Goal: Information Seeking & Learning: Find specific fact

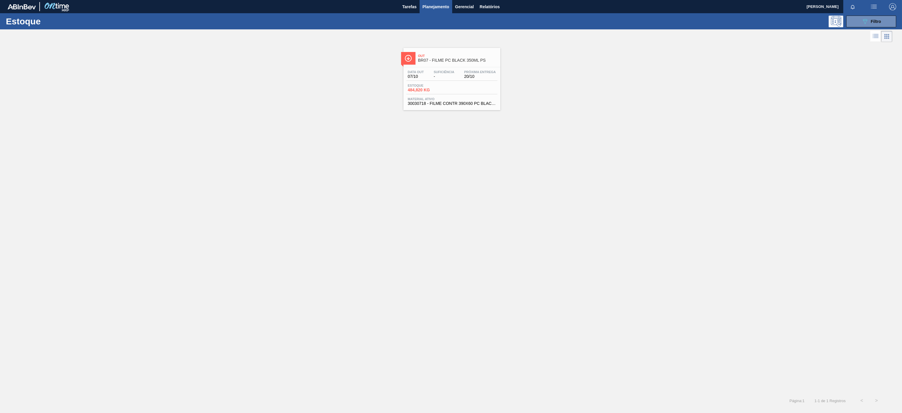
click at [713, 150] on div "Out BR07 - FILME PC BLACK 350ML PS Data [DATE] Suficiência - Próxima Entrega 20…" at bounding box center [451, 218] width 902 height 350
click at [366, 156] on div "Out BR07 - FILME PC BLACK 350ML PS Data [DATE] Suficiência - Próxima Entrega 20…" at bounding box center [451, 218] width 902 height 350
click at [870, 18] on div "089F7B8B-B2A5-4AFE-B5C0-19BA573D28AC Filtro" at bounding box center [871, 21] width 20 height 7
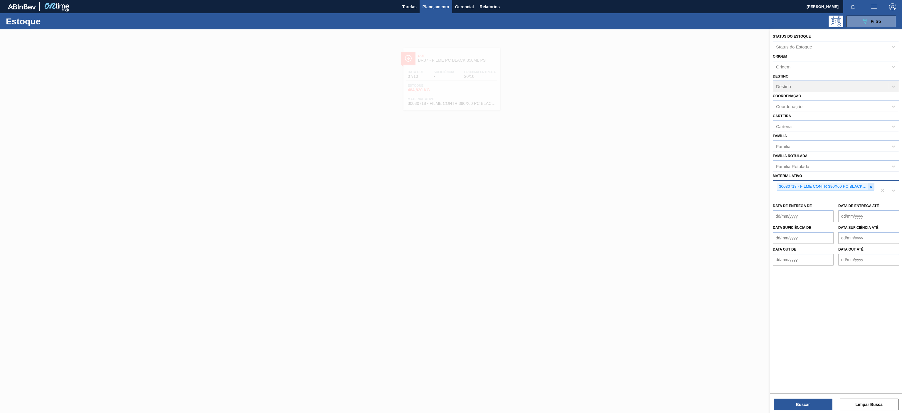
click at [870, 189] on icon at bounding box center [871, 187] width 4 height 4
paste ativo "30034808"
type ativo "30034808"
click at [824, 207] on div "30034808 - PREFORMA 15,65G CRISTAL RECICLADA" at bounding box center [836, 200] width 126 height 13
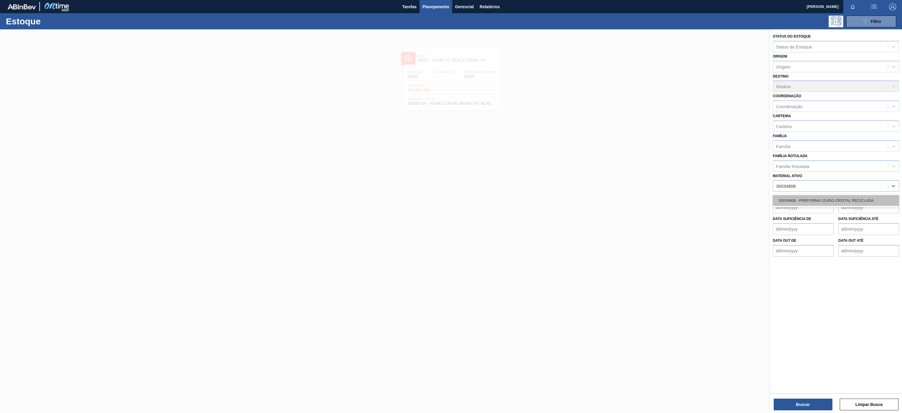
click at [823, 198] on div "30034808 - PREFORMA 15,65G CRISTAL RECICLADA" at bounding box center [836, 200] width 126 height 11
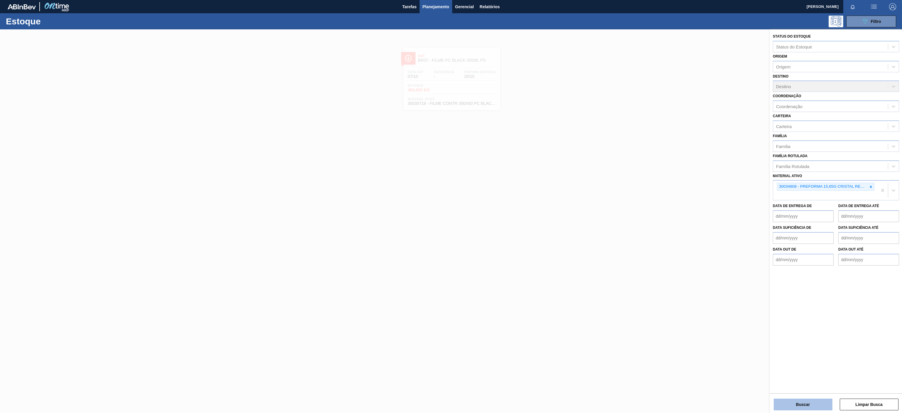
click at [804, 403] on button "Buscar" at bounding box center [803, 404] width 59 height 12
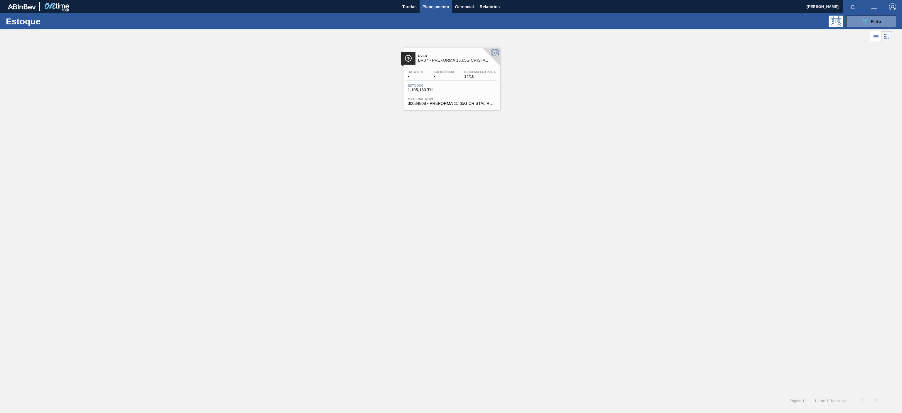
click at [467, 61] on span "BR07 - PREFORMA 15,65G CRISTAL" at bounding box center [457, 60] width 79 height 4
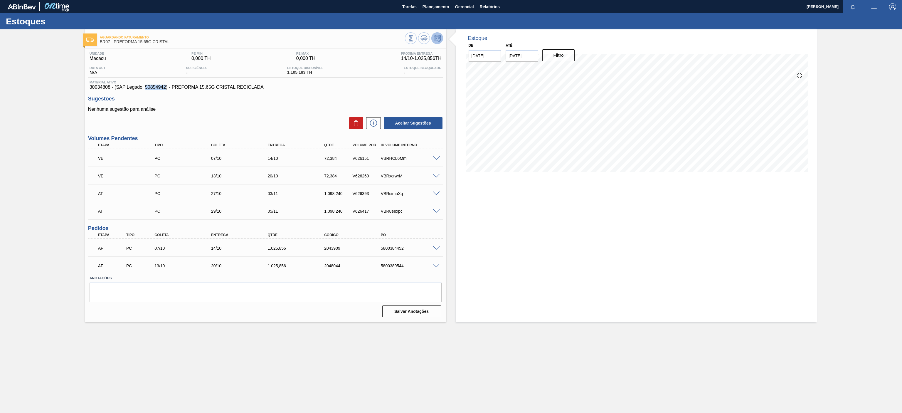
drag, startPoint x: 144, startPoint y: 85, endPoint x: 165, endPoint y: 86, distance: 20.3
click at [165, 86] on span "30034808 - (SAP Legado: 50854942) - PREFORMA 15,65G CRISTAL RECICLADA" at bounding box center [266, 87] width 352 height 5
copy span "50854942"
drag, startPoint x: 90, startPoint y: 86, endPoint x: 101, endPoint y: 92, distance: 12.6
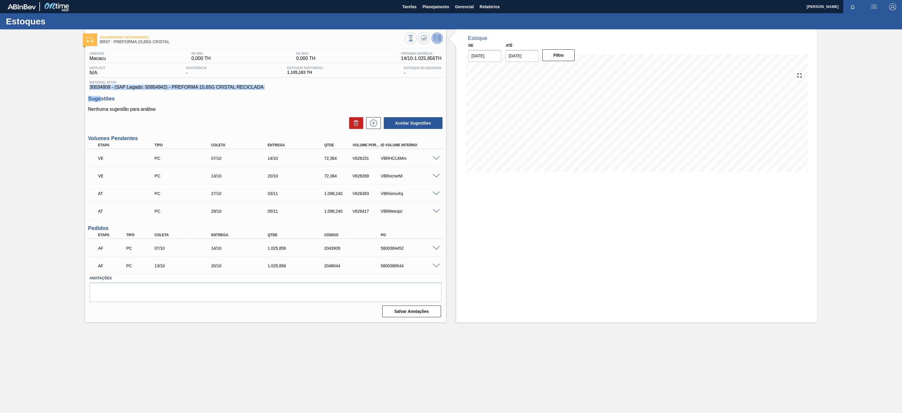
click at [101, 92] on div "Unidade Macacu PE MIN 0,000 TH PE MAX 0,000 TH Próxima Entrega 14/10 - 1.025,85…" at bounding box center [265, 184] width 361 height 270
click at [151, 107] on p "Nenhuma sugestão para análise" at bounding box center [265, 109] width 355 height 5
drag, startPoint x: 90, startPoint y: 87, endPoint x: 110, endPoint y: 86, distance: 19.7
click at [110, 86] on span "30034808 - (SAP Legado: 50854942) - PREFORMA 15,65G CRISTAL RECICLADA" at bounding box center [266, 87] width 352 height 5
copy span "30034808"
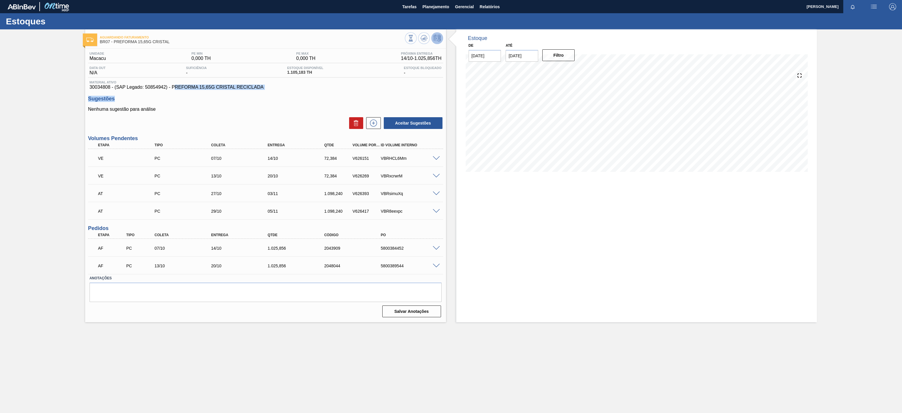
drag, startPoint x: 174, startPoint y: 86, endPoint x: 198, endPoint y: 91, distance: 24.8
click at [198, 91] on div "Unidade Macacu PE MIN 0,000 TH PE MAX 0,000 TH Próxima Entrega 14/10 - 1.025,85…" at bounding box center [265, 184] width 361 height 270
click at [184, 102] on div "Sugestões Nenhuma sugestão para análise Aceitar Sugestões" at bounding box center [265, 113] width 355 height 34
drag, startPoint x: 173, startPoint y: 87, endPoint x: 264, endPoint y: 89, distance: 91.6
click at [264, 89] on span "30034808 - (SAP Legado: 50854942) - PREFORMA 15,65G CRISTAL RECICLADA" at bounding box center [266, 87] width 352 height 5
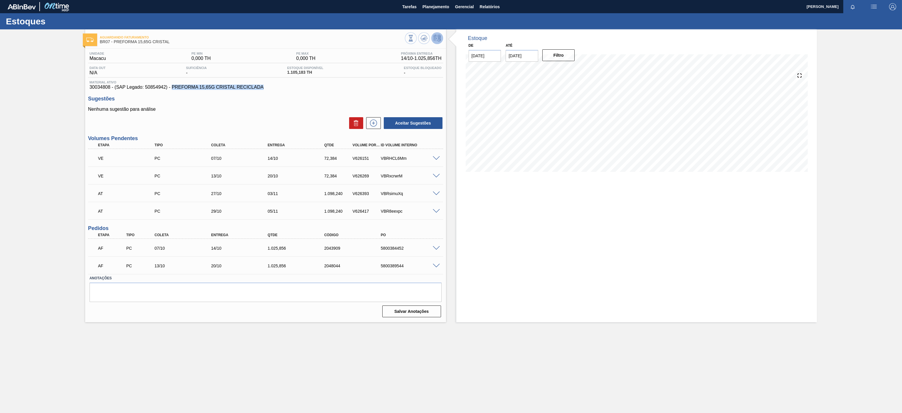
copy span "PREFORMA 15,65G CRISTAL RECICLADA"
drag, startPoint x: 144, startPoint y: 86, endPoint x: 157, endPoint y: 89, distance: 13.2
click at [157, 89] on span "30034808 - (SAP Legado: 50854942) - PREFORMA 15,65G CRISTAL RECICLADA" at bounding box center [266, 87] width 352 height 5
click at [162, 101] on div "Sugestões Nenhuma sugestão para análise Aceitar Sugestões" at bounding box center [265, 113] width 355 height 34
drag, startPoint x: 146, startPoint y: 86, endPoint x: 166, endPoint y: 87, distance: 20.6
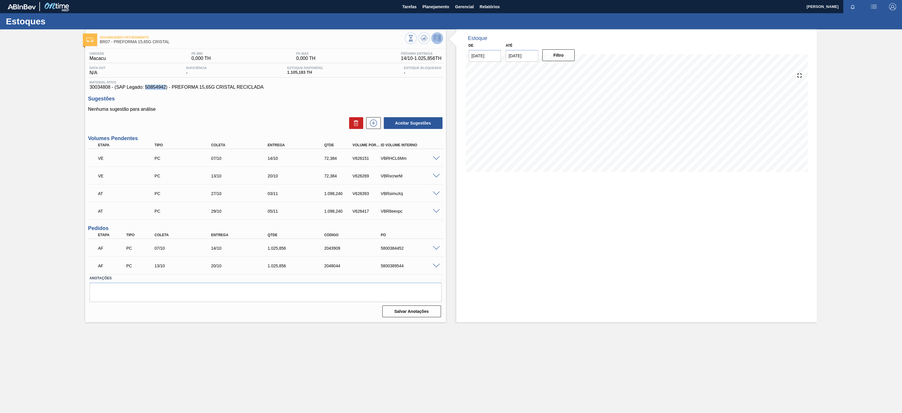
click at [166, 87] on span "30034808 - (SAP Legado: 50854942) - PREFORMA 15,65G CRISTAL RECICLADA" at bounding box center [266, 87] width 352 height 5
copy span "50854942"
